Goal: Task Accomplishment & Management: Use online tool/utility

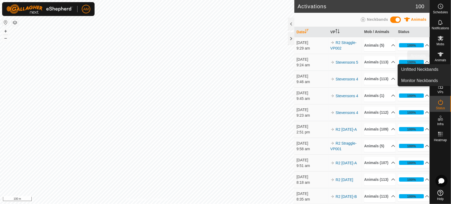
click at [445, 58] on es-animals-svg-icon at bounding box center [441, 54] width 10 height 9
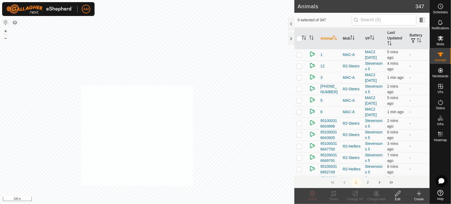
checkbox input "true"
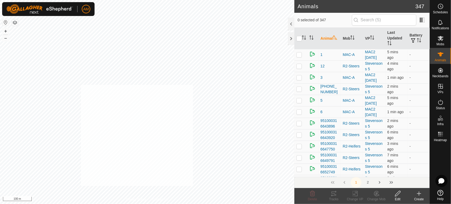
checkbox input "true"
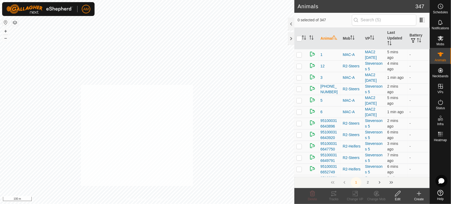
checkbox input "true"
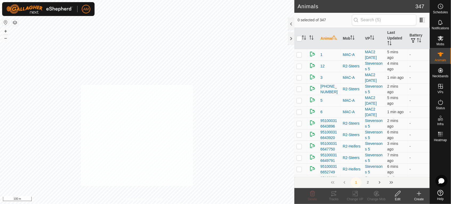
checkbox input "true"
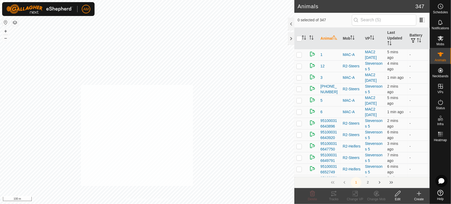
checkbox input "true"
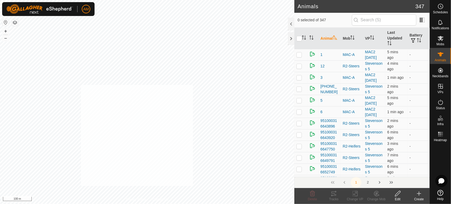
checkbox input "true"
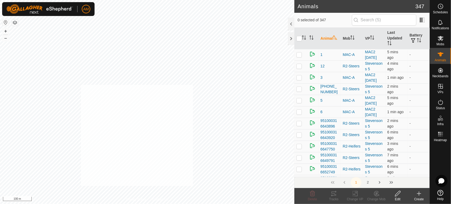
checkbox input "true"
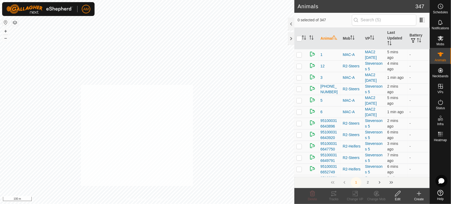
checkbox input "true"
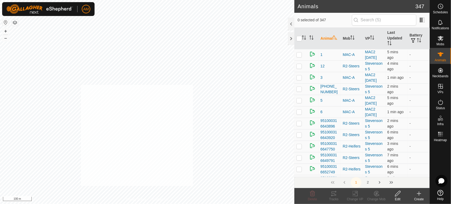
checkbox input "true"
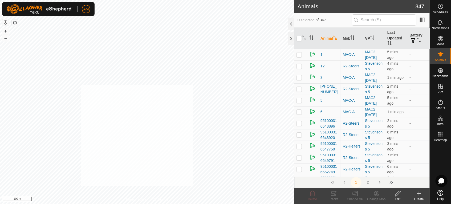
checkbox input "true"
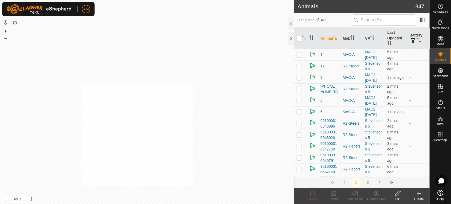
checkbox input "true"
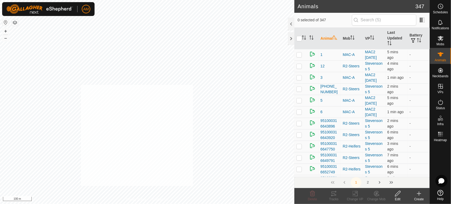
checkbox input "true"
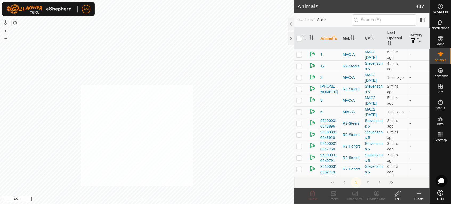
checkbox input "true"
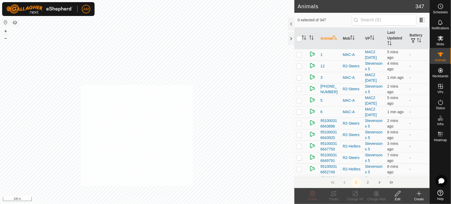
checkbox input "true"
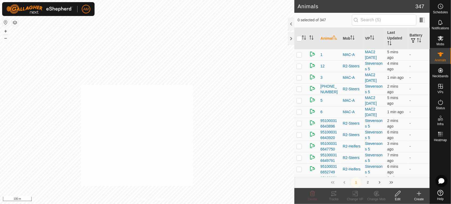
checkbox input "true"
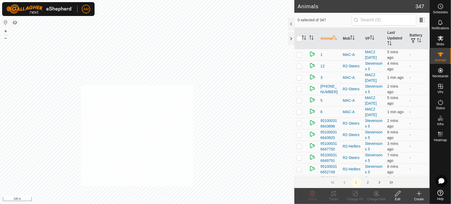
checkbox input "true"
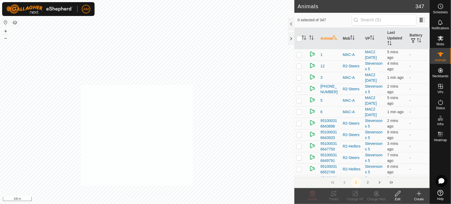
checkbox input "true"
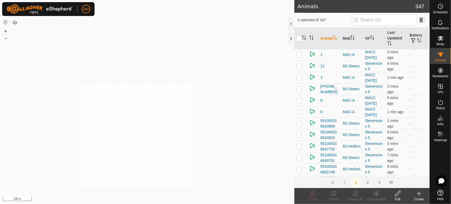
checkbox input "true"
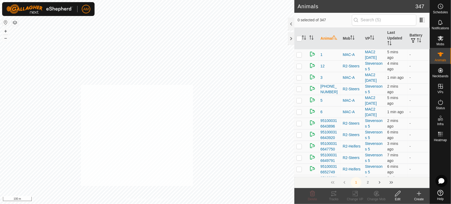
checkbox input "true"
click at [352, 197] on div "Change VP" at bounding box center [355, 199] width 21 height 5
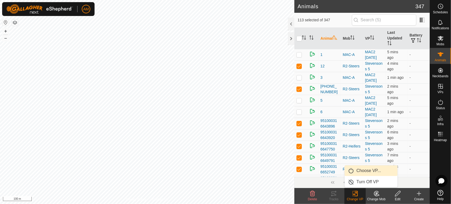
click at [357, 169] on link "Choose VP..." at bounding box center [371, 171] width 53 height 11
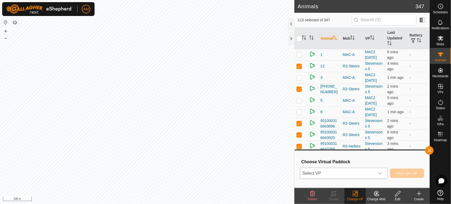
click at [334, 172] on span "Select VP" at bounding box center [337, 173] width 75 height 11
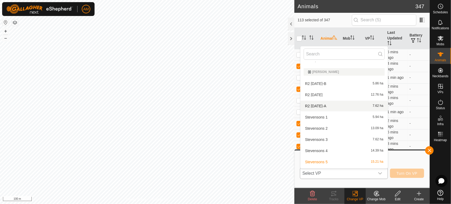
scroll to position [214, 0]
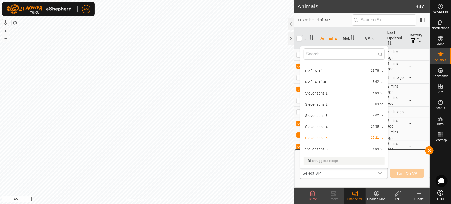
click at [324, 149] on li "Stevensons 6 7.94 ha" at bounding box center [344, 149] width 87 height 11
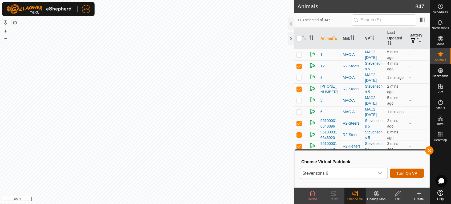
click at [405, 171] on span "Turn On VP" at bounding box center [407, 173] width 21 height 4
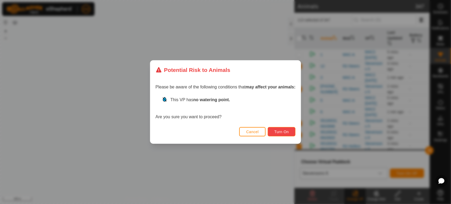
click at [285, 132] on span "Turn On" at bounding box center [282, 132] width 14 height 4
